Goal: Answer question/provide support

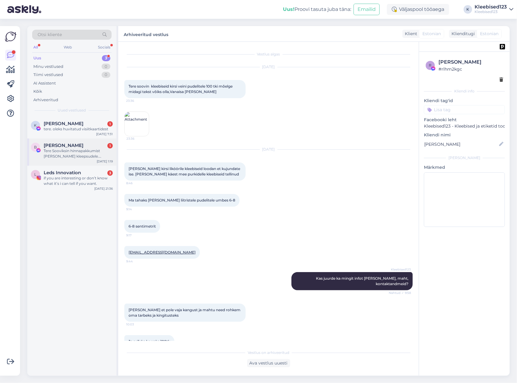
scroll to position [2027, 0]
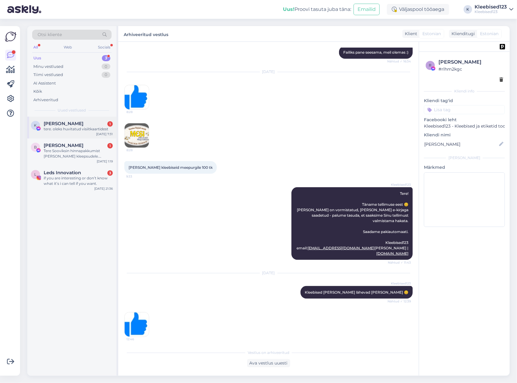
click at [65, 129] on div "tere. oleks huvitatud visiitkaartidest" at bounding box center [78, 128] width 69 height 5
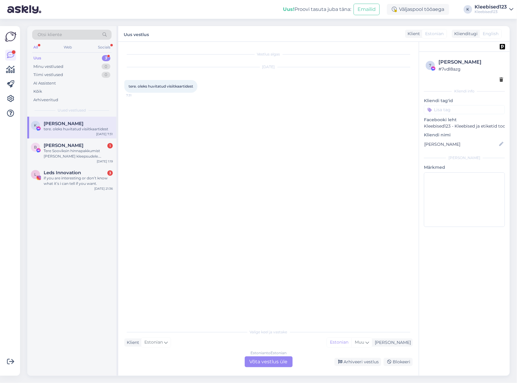
click at [273, 361] on div "Estonian to Estonian Võta vestlus üle" at bounding box center [269, 361] width 48 height 11
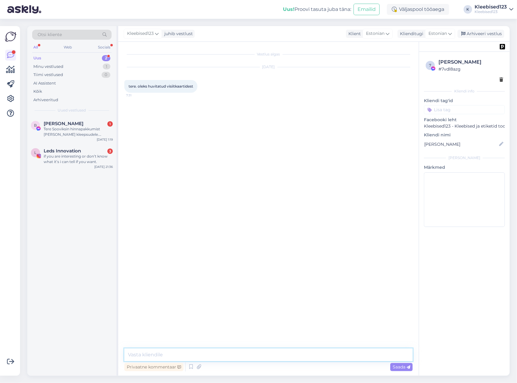
drag, startPoint x: 242, startPoint y: 357, endPoint x: 258, endPoint y: 356, distance: 15.8
click at [248, 357] on textarea at bounding box center [268, 355] width 288 height 13
click at [61, 130] on div "Tere Sooviksin hinnapakkumist [PERSON_NAME] kleepsudele. Samamoodi tuleksid val…" at bounding box center [78, 131] width 69 height 11
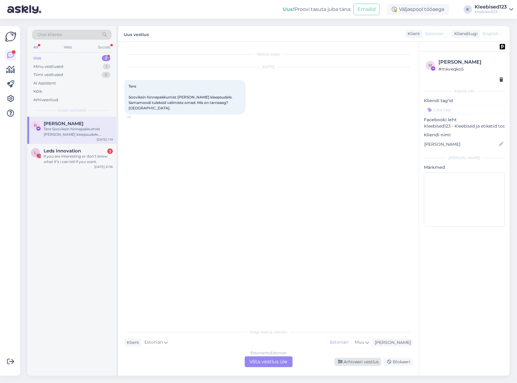
click at [355, 362] on div "Arhiveeri vestlus" at bounding box center [357, 362] width 47 height 8
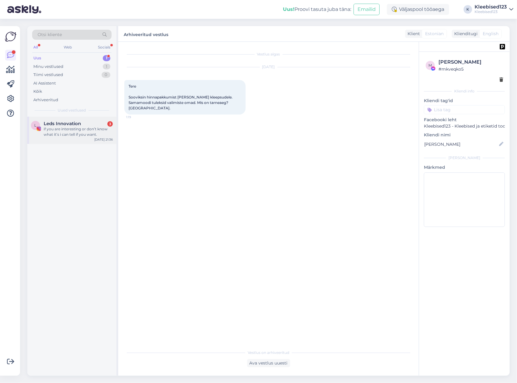
click at [75, 128] on div "if you are interesting or don’t know what it’s i can tell if you want." at bounding box center [78, 131] width 69 height 11
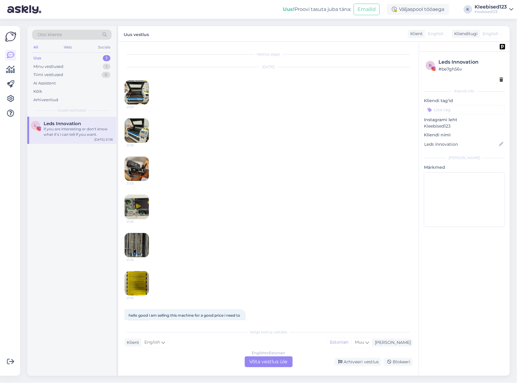
scroll to position [44, 0]
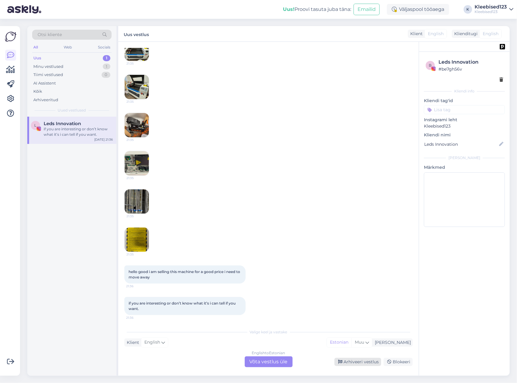
click at [359, 362] on div "Arhiveeri vestlus" at bounding box center [357, 362] width 47 height 8
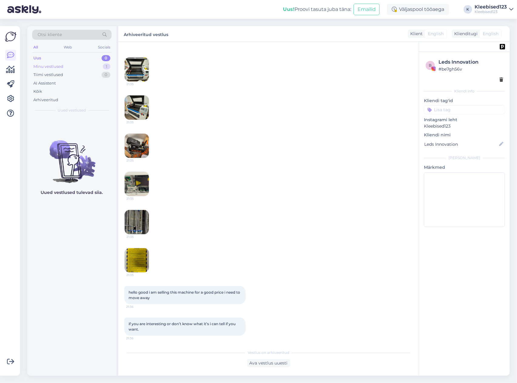
click at [80, 66] on div "Minu vestlused 1" at bounding box center [71, 66] width 79 height 8
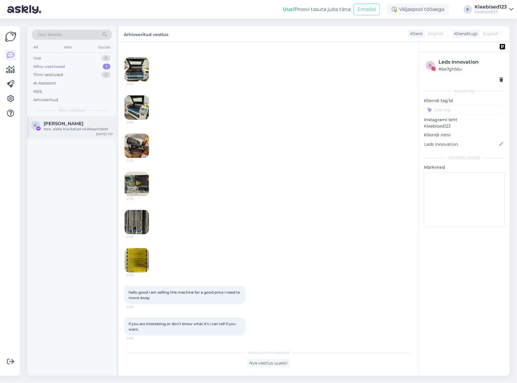
click at [59, 129] on div "tere. oleks huvitatud visiitkaartidest" at bounding box center [78, 128] width 69 height 5
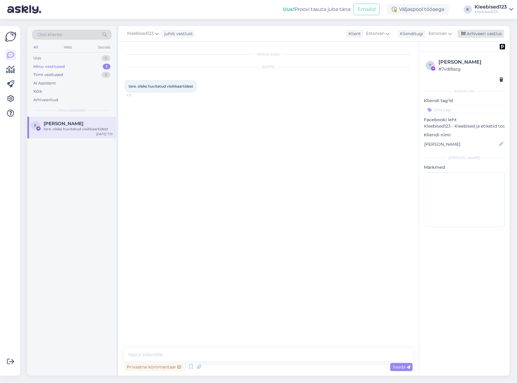
click at [490, 35] on div "Arhiveeri vestlus" at bounding box center [480, 34] width 47 height 8
